Goal: Task Accomplishment & Management: Use online tool/utility

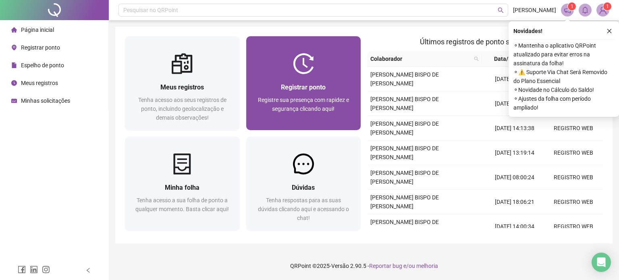
click at [318, 79] on div "Registrar ponto Registre sua presença com rapidez e segurança clicando aqui!" at bounding box center [303, 102] width 115 height 56
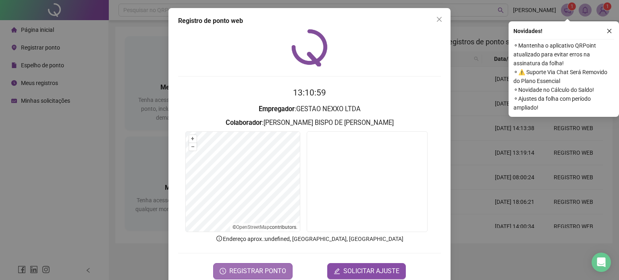
click at [272, 272] on span "REGISTRAR PONTO" at bounding box center [257, 271] width 57 height 10
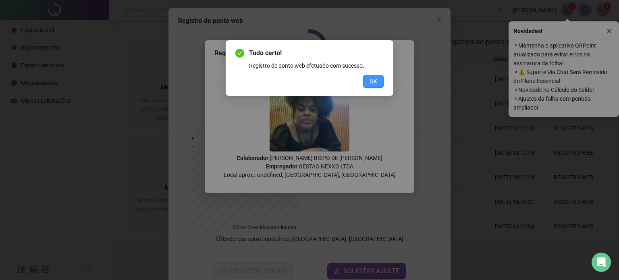
click at [376, 80] on span "OK" at bounding box center [374, 81] width 8 height 9
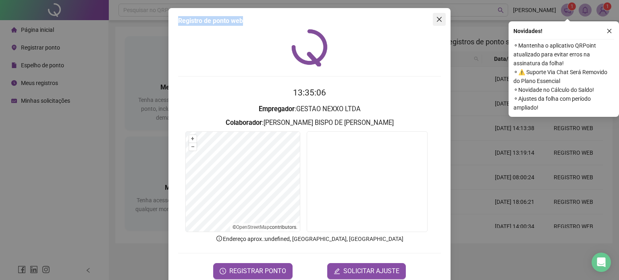
click at [430, 19] on div "Registro de ponto web 13:35:06 Empregador : GESTAO NEXXO LTDA Colaborador : [PE…" at bounding box center [309, 147] width 282 height 279
click at [436, 20] on icon "close" at bounding box center [439, 19] width 6 height 6
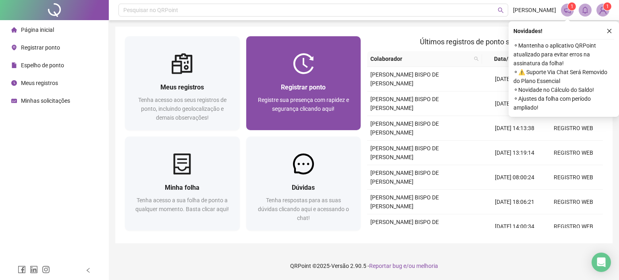
click at [319, 84] on span "Registrar ponto" at bounding box center [303, 87] width 45 height 8
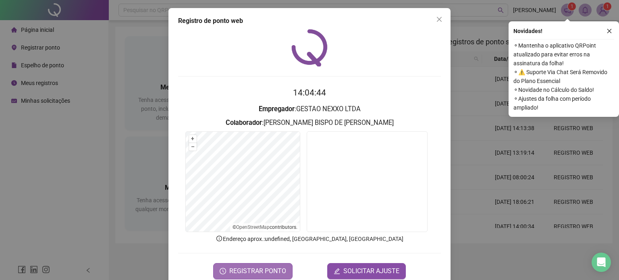
click at [272, 263] on button "REGISTRAR PONTO" at bounding box center [252, 271] width 79 height 16
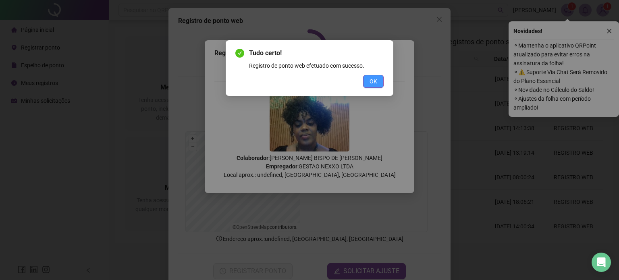
drag, startPoint x: 380, startPoint y: 81, endPoint x: 356, endPoint y: 2, distance: 83.1
click at [380, 81] on button "OK" at bounding box center [373, 81] width 21 height 13
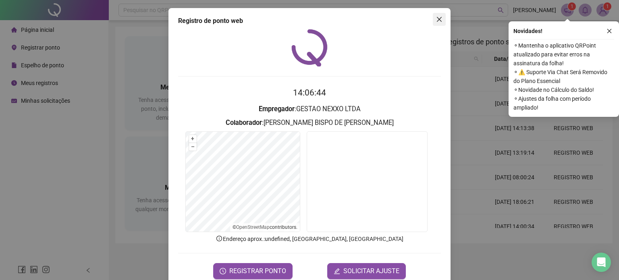
click at [433, 23] on button "Close" at bounding box center [439, 19] width 13 height 13
